Goal: Transaction & Acquisition: Purchase product/service

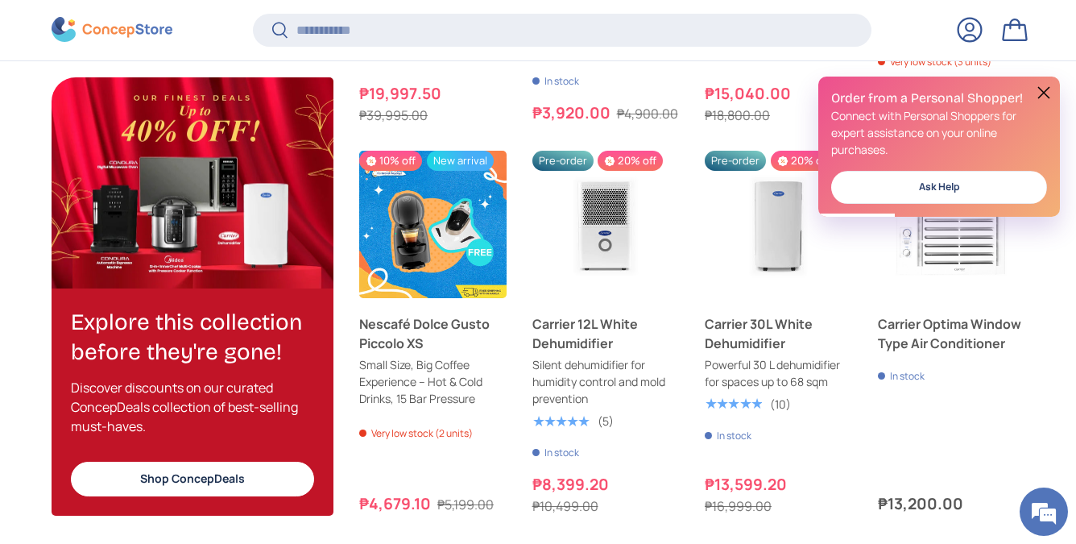
scroll to position [1871, 0]
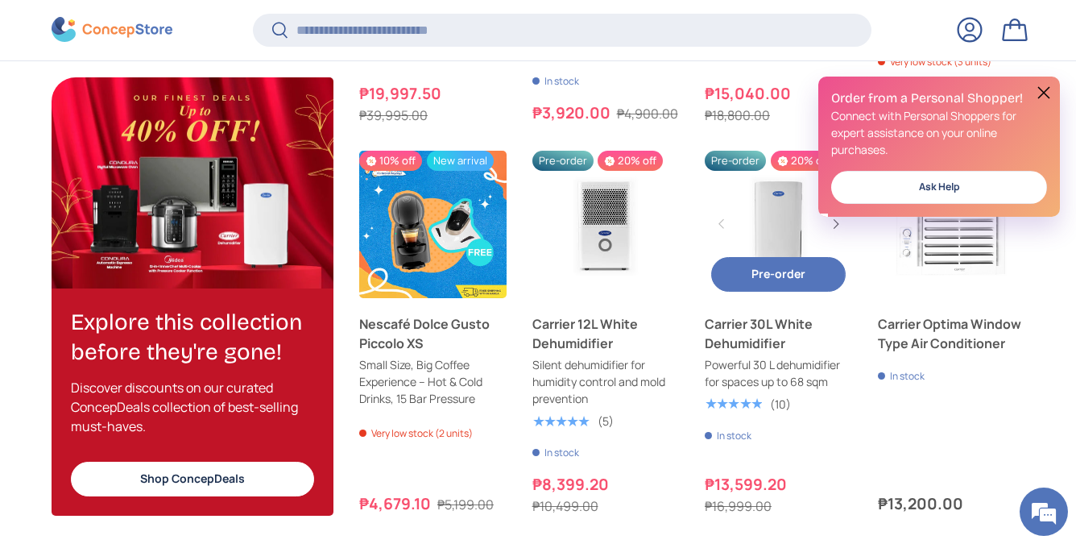
click at [751, 325] on link "Carrier 30L White Dehumidifier" at bounding box center [778, 333] width 147 height 39
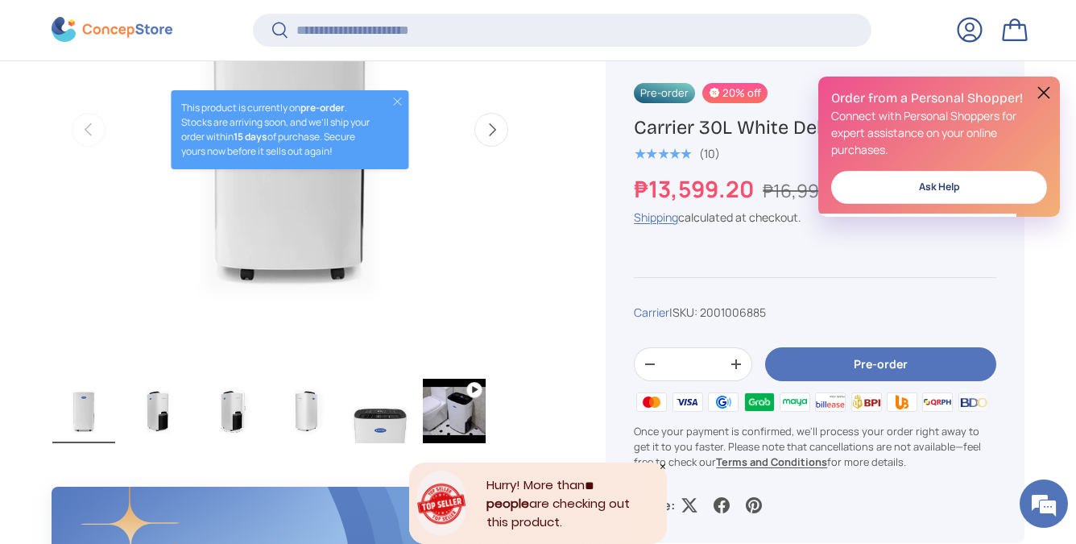
scroll to position [721, 0]
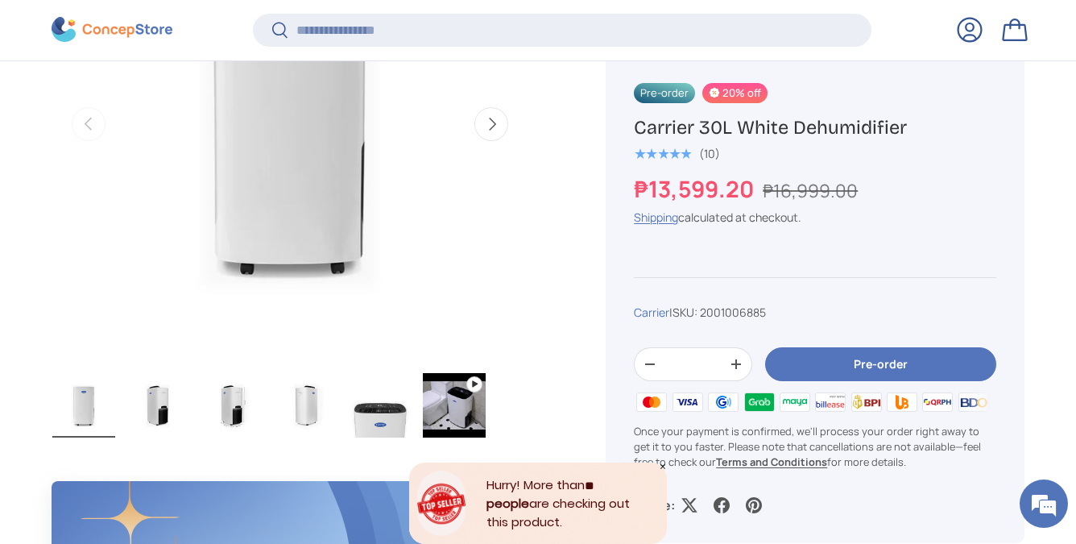
click at [879, 362] on button "Pre-order" at bounding box center [880, 364] width 231 height 35
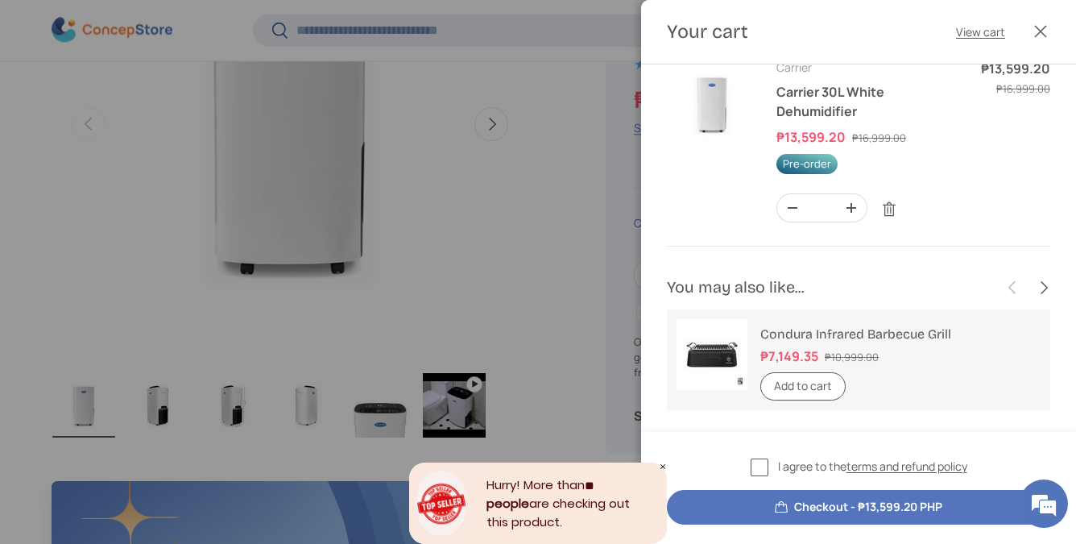
scroll to position [0, 0]
click at [759, 465] on label "I agree to the terms and refund policy" at bounding box center [859, 466] width 217 height 19
click at [817, 507] on button "Checkout - ₱13,599.20 PHP" at bounding box center [858, 507] width 383 height 35
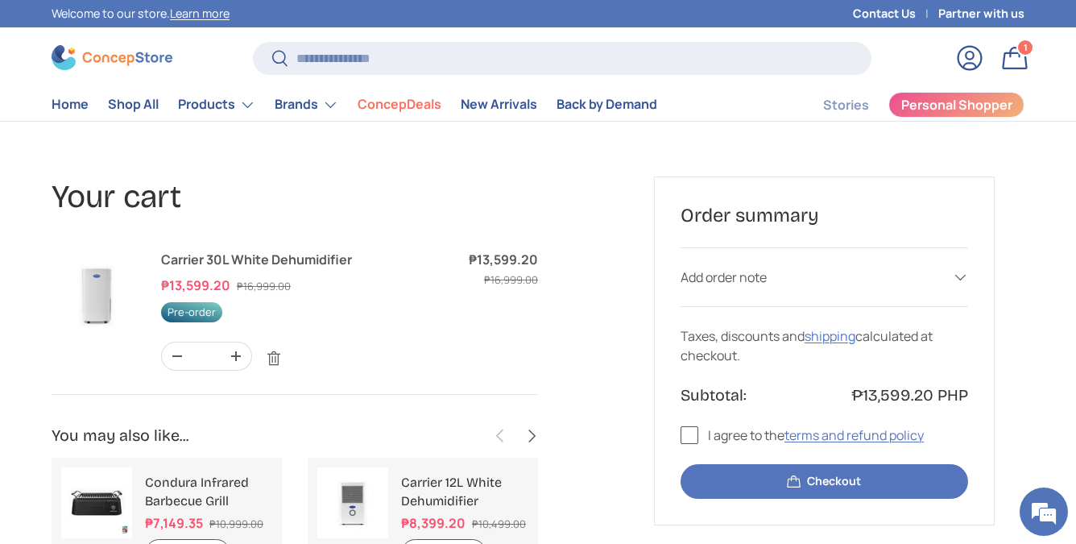
click at [689, 434] on label "I agree to the terms and refund policy" at bounding box center [802, 434] width 243 height 19
click at [819, 481] on button "Checkout" at bounding box center [825, 481] width 288 height 35
